Goal: Task Accomplishment & Management: Manage account settings

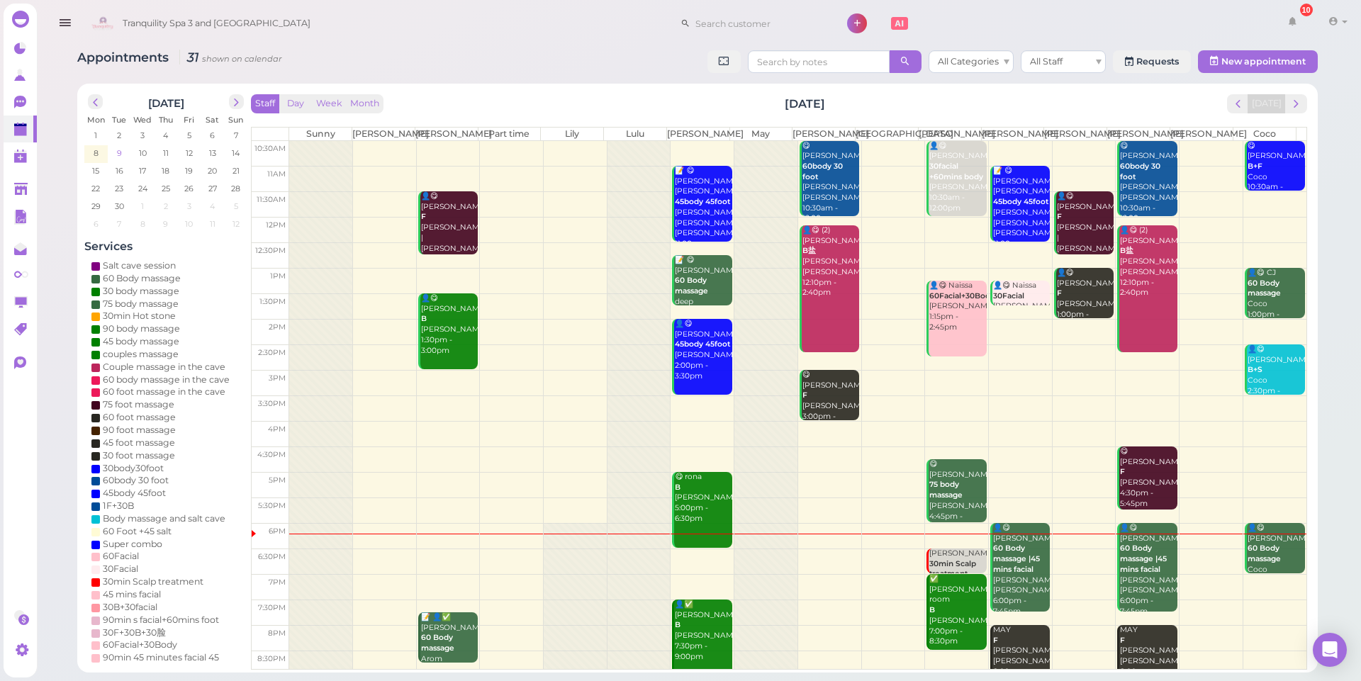
click at [117, 153] on span "9" at bounding box center [120, 153] width 8 height 13
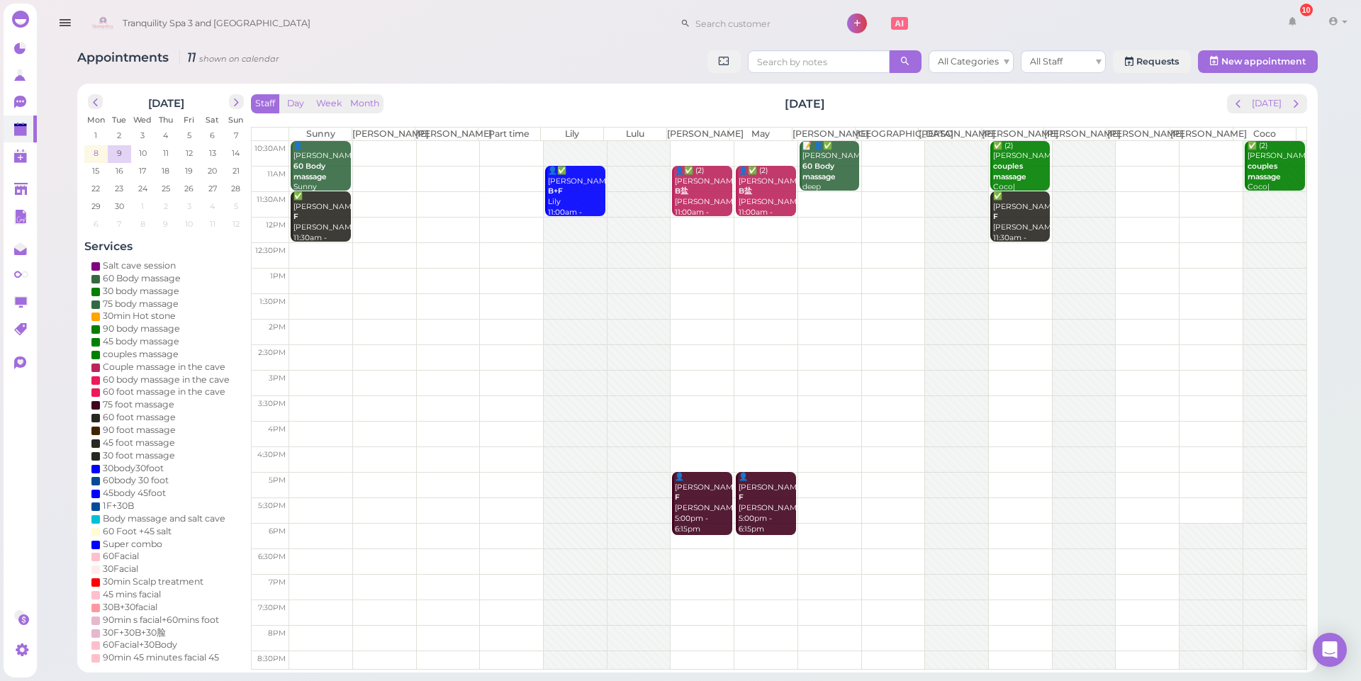
click at [94, 155] on span "8" at bounding box center [96, 153] width 8 height 13
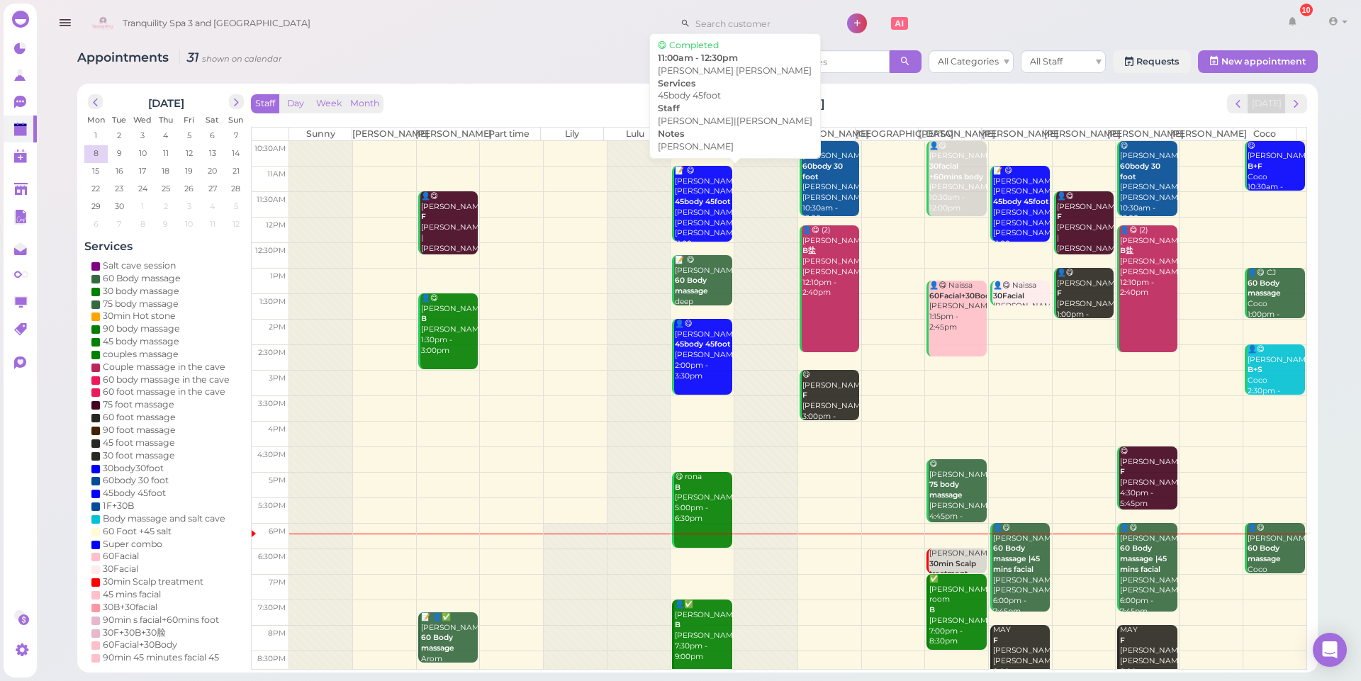
click at [715, 216] on div "📝 😋 [PERSON_NAME] [PERSON_NAME] 45body 45foot LILY [PERSON_NAME] [PERSON_NAME]|…" at bounding box center [702, 213] width 57 height 94
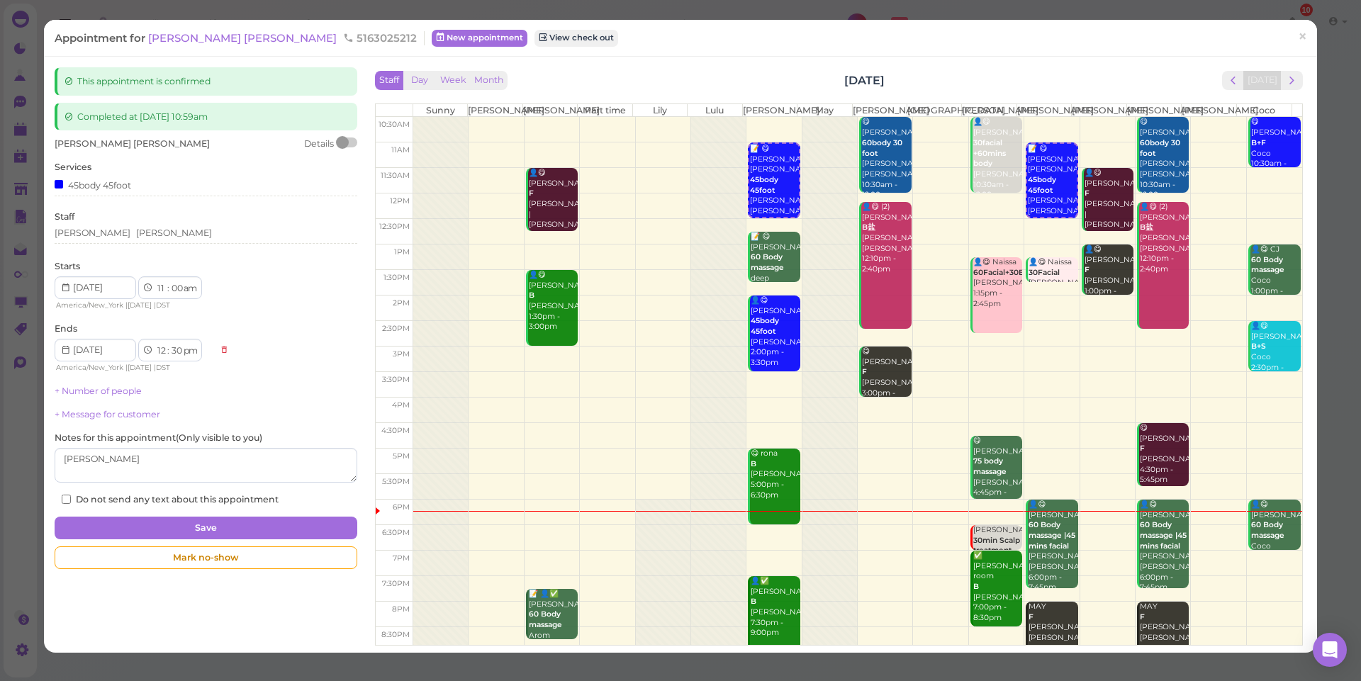
click at [220, 617] on div "This appointment is confirmed Completed at [DATE] 10:59am [PERSON_NAME] [PERSON…" at bounding box center [681, 354] width 1266 height 575
click at [773, 262] on div "📝 😋 [PERSON_NAME] 60 Body massage deep [PERSON_NAME] 12:45pm - 1:45pm" at bounding box center [775, 274] width 50 height 84
click at [291, 596] on div "This appointment is confirmed Completed at [DATE] 10:59am [PERSON_NAME] [PERSON…" at bounding box center [681, 354] width 1266 height 575
click at [306, 602] on div "This appointment is confirmed Completed at [DATE] 10:59am [PERSON_NAME] [PERSON…" at bounding box center [681, 354] width 1266 height 575
click at [284, 532] on button "Save" at bounding box center [206, 528] width 302 height 23
